Goal: Navigation & Orientation: Find specific page/section

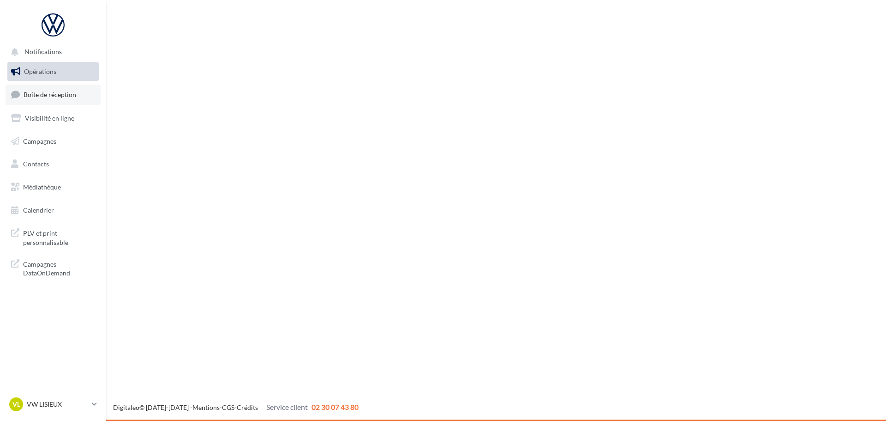
click at [61, 97] on span "Boîte de réception" at bounding box center [50, 94] width 53 height 8
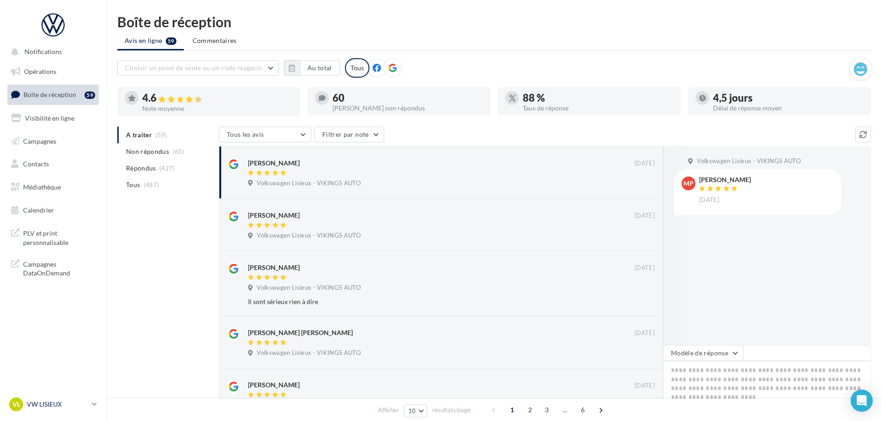
click at [39, 405] on p "VW LISIEUX" at bounding box center [57, 403] width 61 height 9
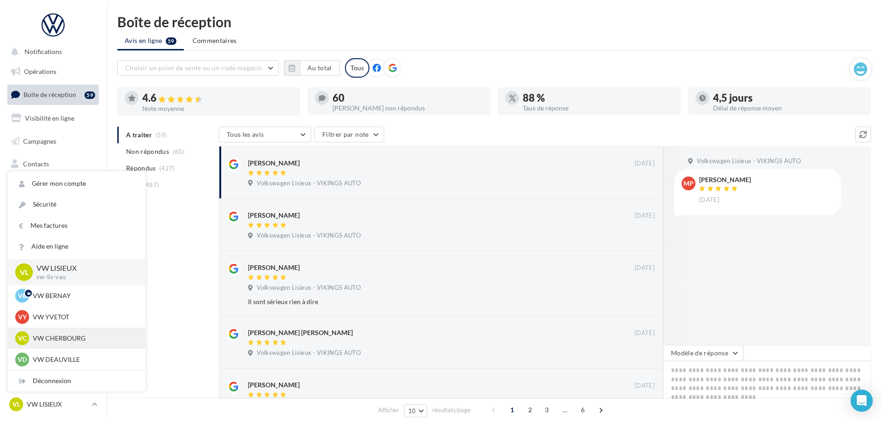
scroll to position [92, 0]
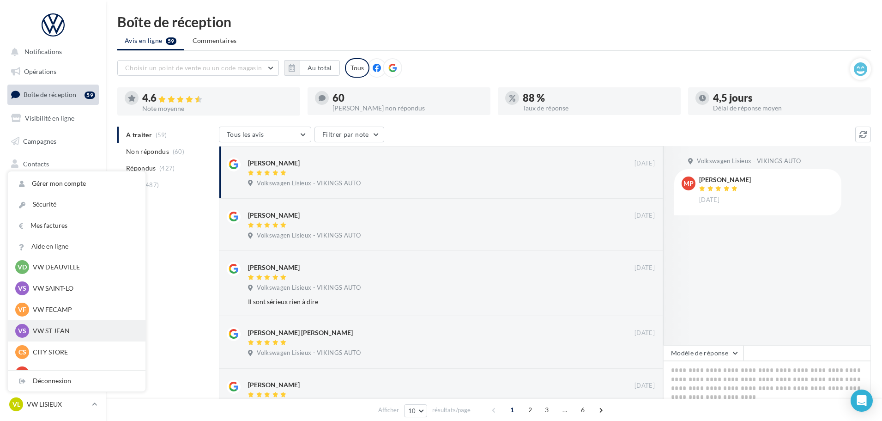
click at [57, 334] on p "VW ST JEAN" at bounding box center [84, 330] width 102 height 9
